Goal: Find specific page/section

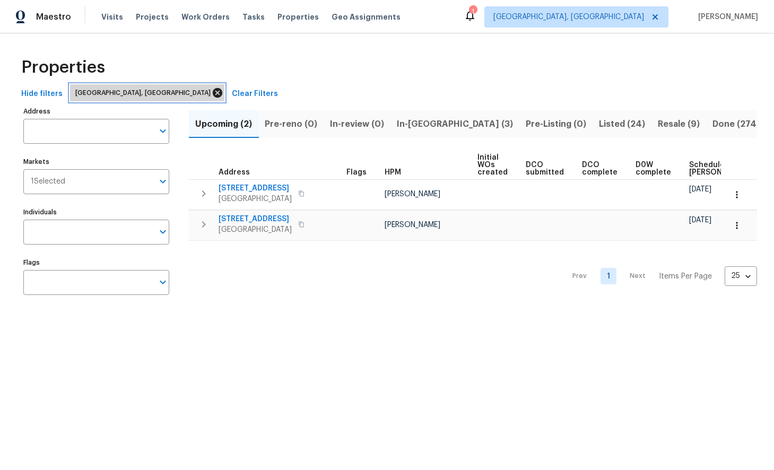
click at [212, 92] on icon at bounding box center [218, 93] width 12 height 12
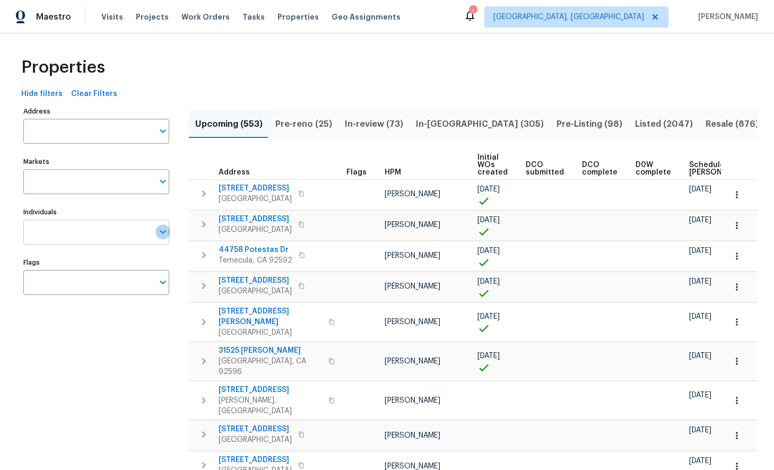
click at [160, 232] on icon "Open" at bounding box center [162, 231] width 13 height 13
type input "[PERSON_NAME]"
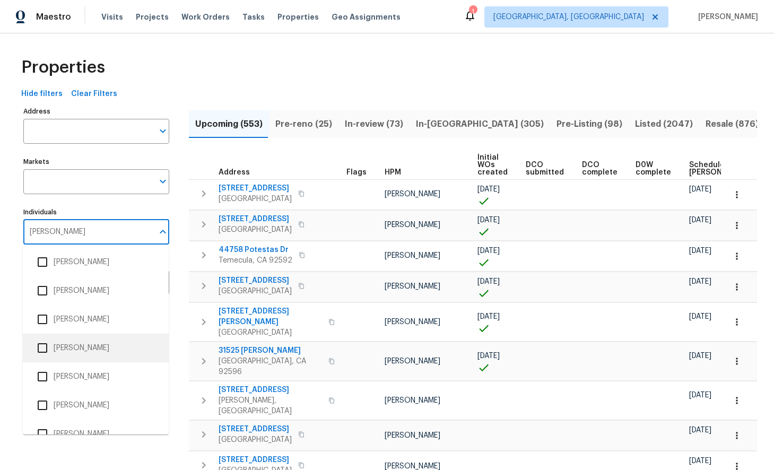
scroll to position [176, 0]
click at [45, 347] on input "checkbox" at bounding box center [42, 347] width 22 height 22
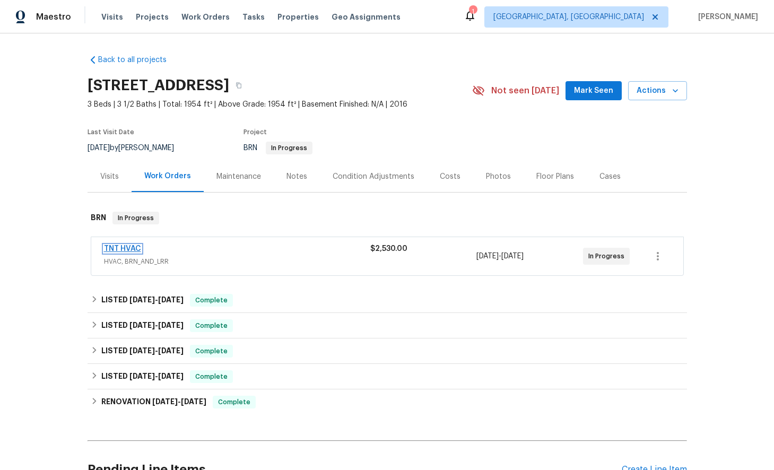
click at [125, 248] on link "TNT HVAC" at bounding box center [122, 248] width 37 height 7
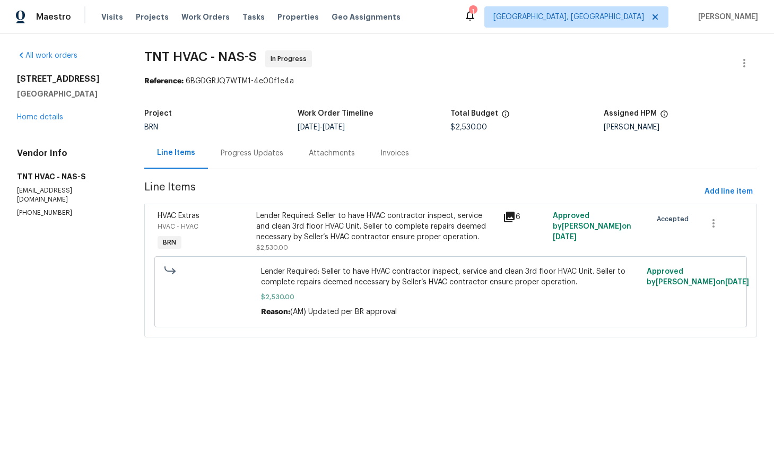
click at [241, 154] on div "Progress Updates" at bounding box center [252, 153] width 63 height 11
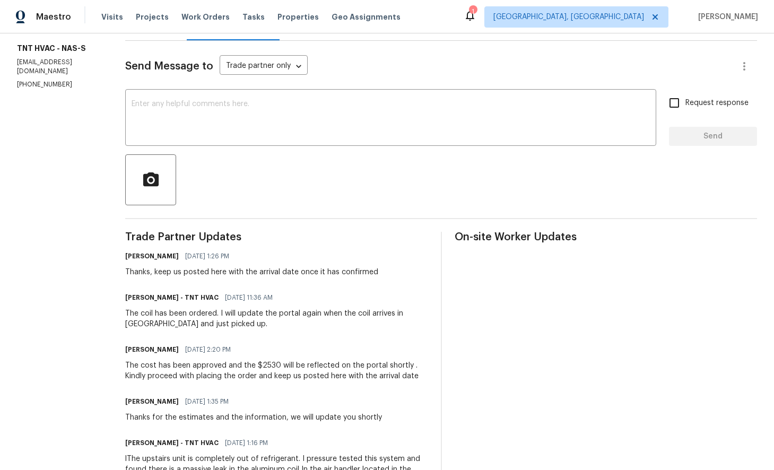
scroll to position [129, 0]
